Goal: Communication & Community: Answer question/provide support

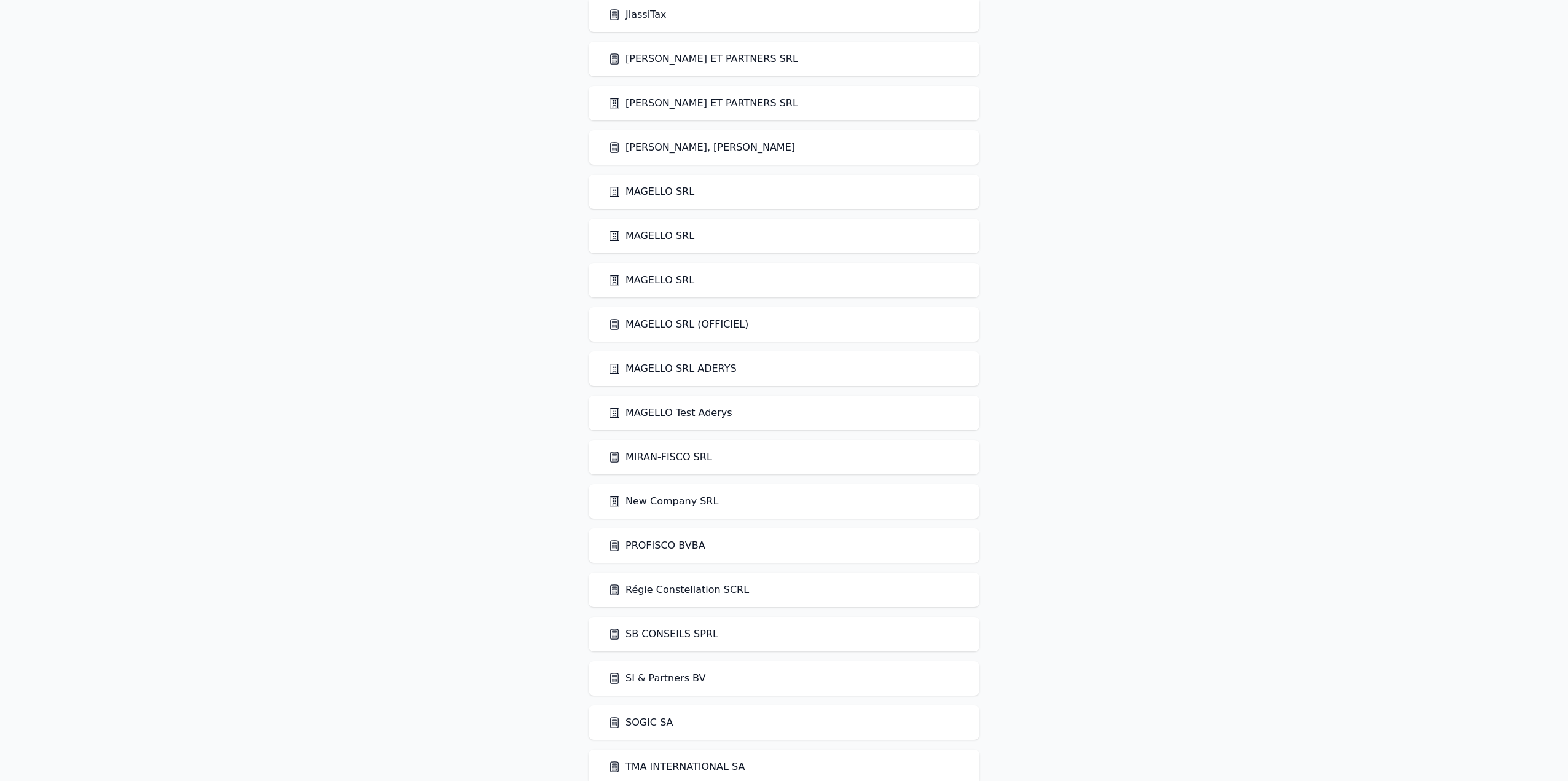
scroll to position [1168, 0]
click at [685, 321] on link "MAGELLO SRL (OFFICIEL)" at bounding box center [678, 322] width 140 height 15
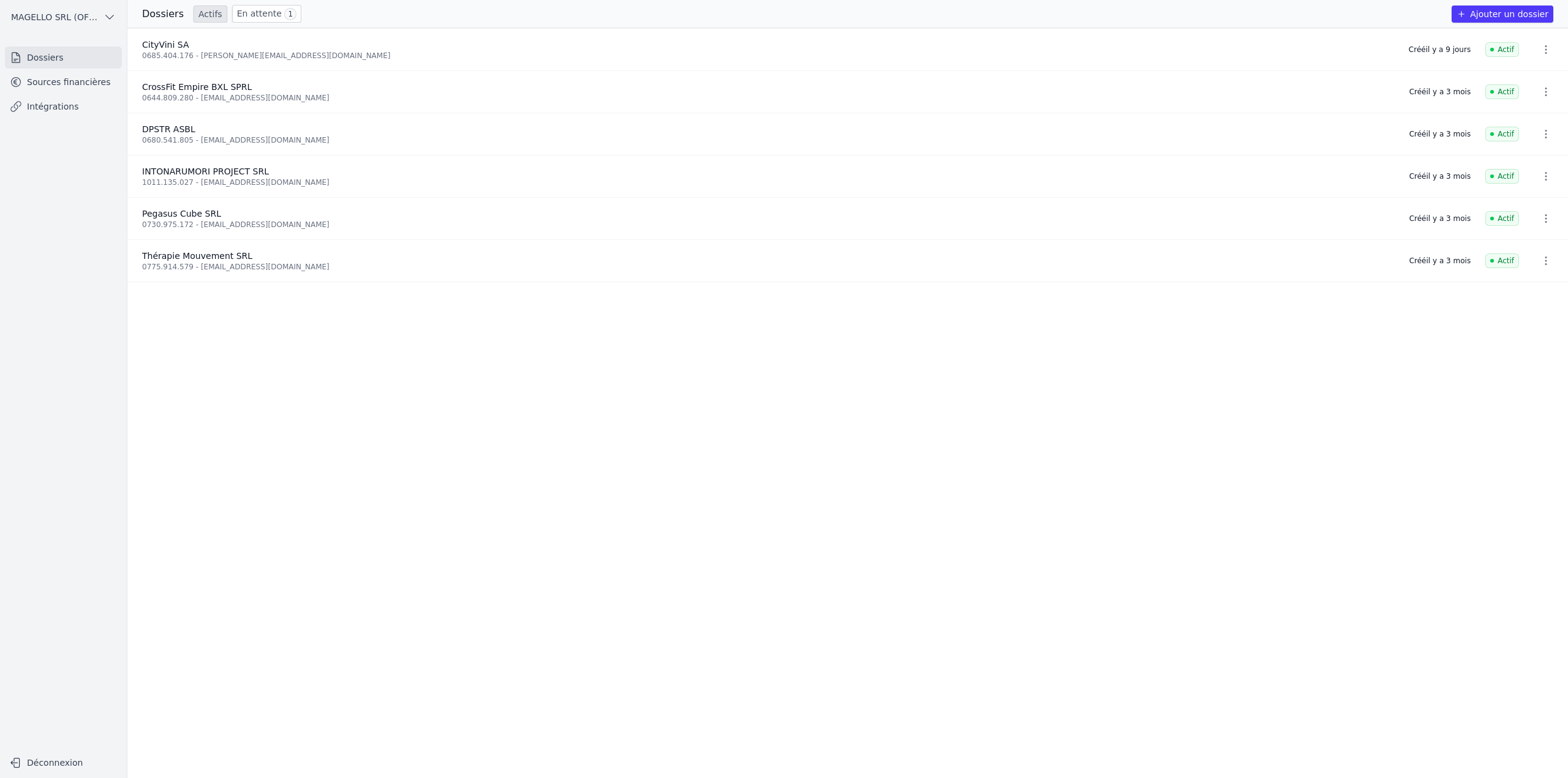
click at [232, 20] on link "En attente 1" at bounding box center [266, 13] width 69 height 18
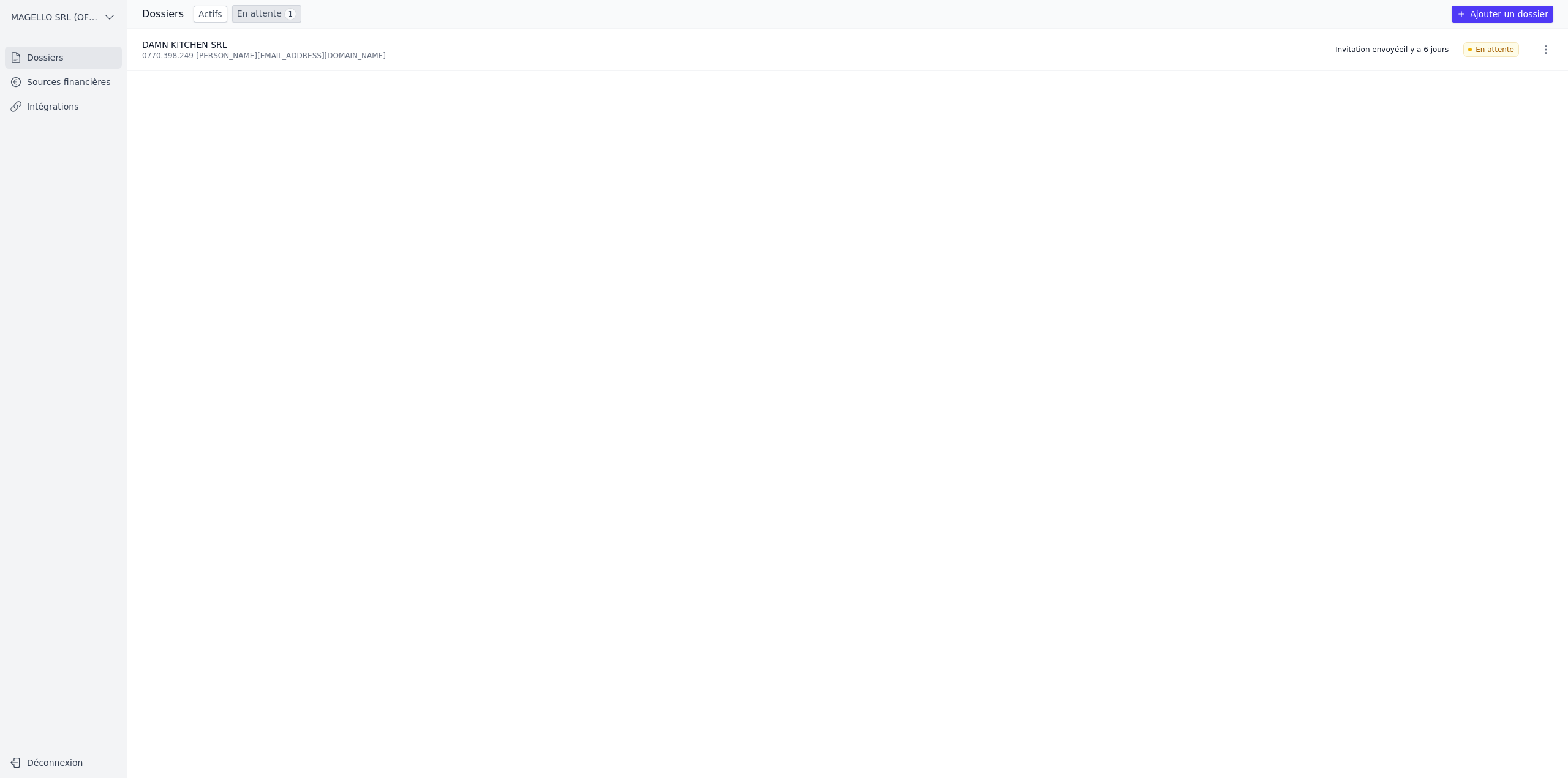
click at [1541, 45] on icon "button" at bounding box center [1546, 50] width 12 height 12
click at [1520, 79] on button "Ré-inviter" at bounding box center [1523, 76] width 76 height 25
